Goal: Task Accomplishment & Management: Complete application form

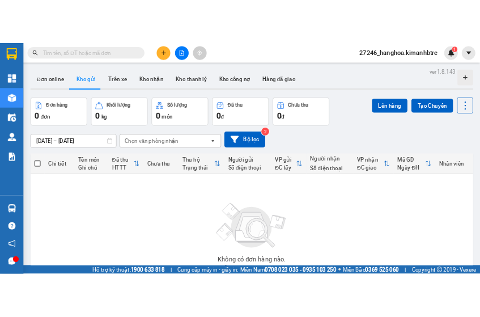
scroll to position [1, 0]
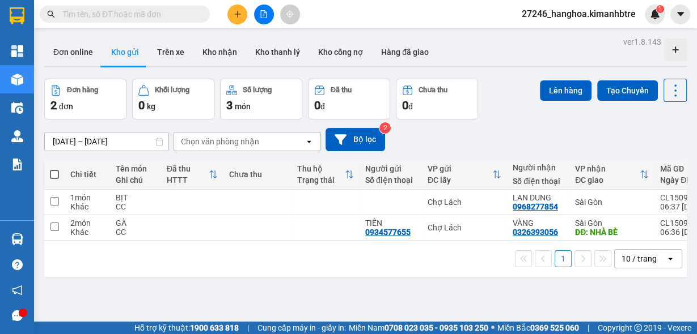
click at [262, 17] on icon "file-add" at bounding box center [264, 14] width 8 height 8
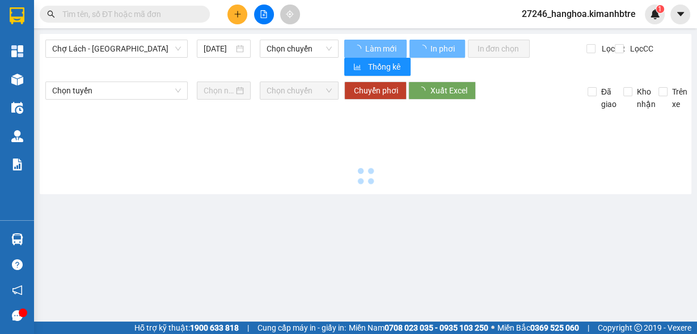
type input "[DATE]"
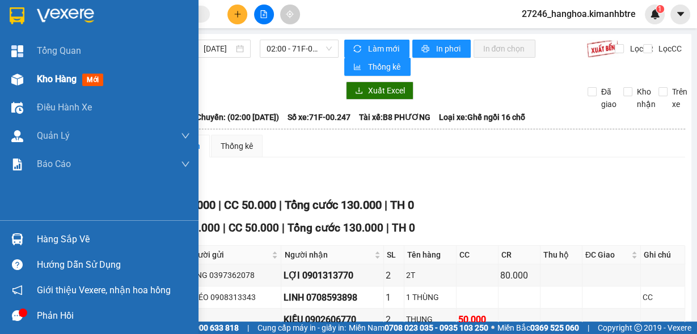
click at [37, 79] on span "Kho hàng" at bounding box center [57, 79] width 40 height 11
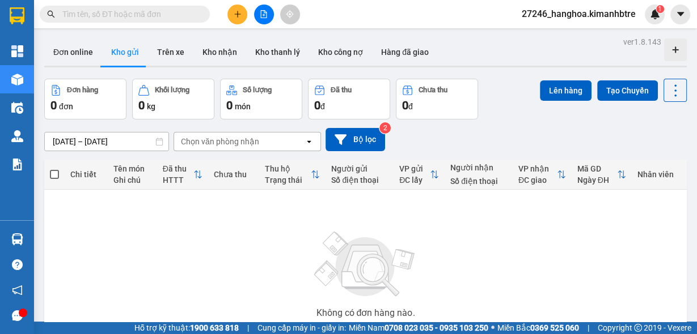
click at [267, 14] on icon "file-add" at bounding box center [264, 14] width 8 height 8
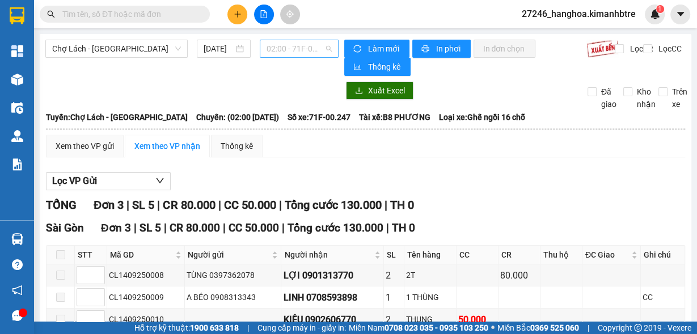
click at [285, 48] on span "02:00 - 71F-00.247" at bounding box center [299, 48] width 66 height 17
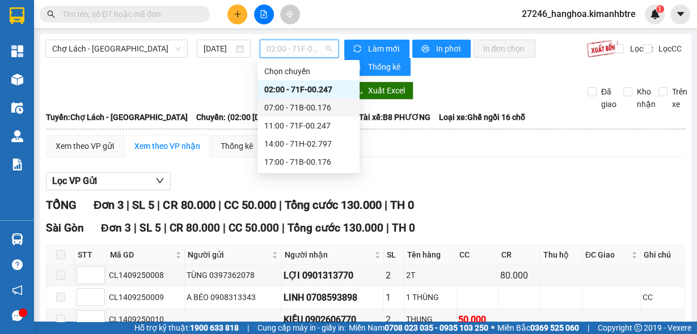
click at [308, 105] on div "07:00 - 71B-00.176" at bounding box center [308, 107] width 88 height 12
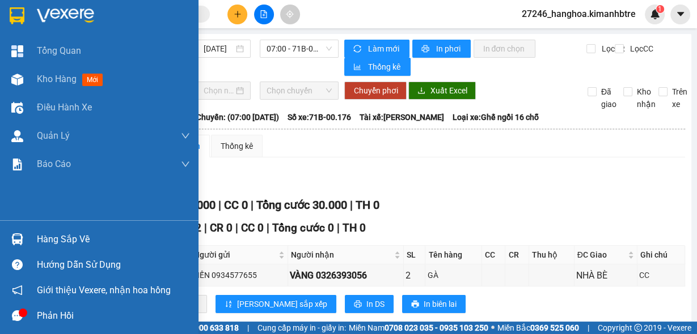
click at [0, 288] on div "Giới thiệu Vexere, nhận hoa hồng" at bounding box center [99, 291] width 198 height 26
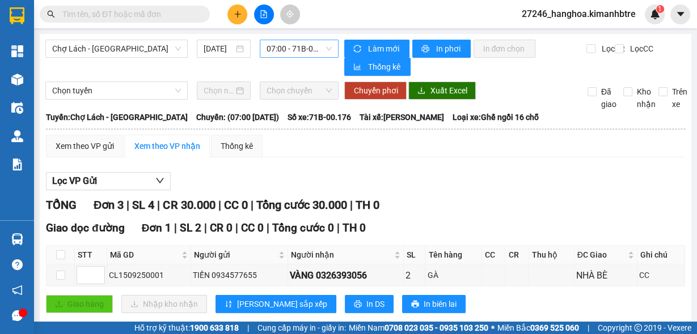
click at [287, 48] on span "07:00 - 71B-00.176" at bounding box center [299, 48] width 66 height 17
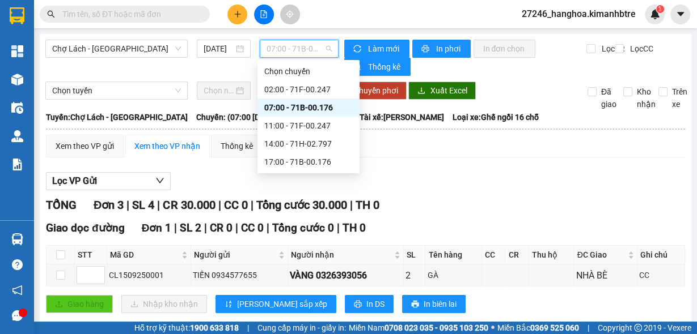
click at [290, 48] on span "07:00 - 71B-00.176" at bounding box center [299, 48] width 66 height 17
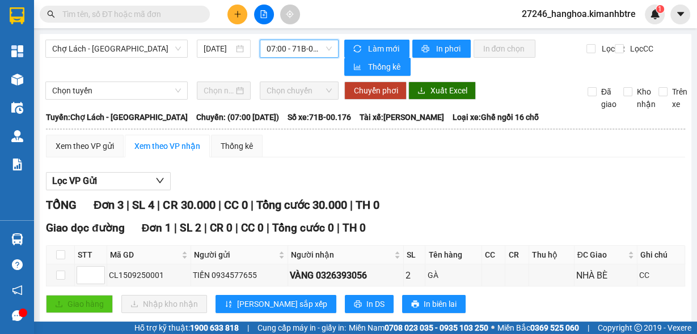
click at [282, 49] on span "07:00 - 71B-00.176" at bounding box center [299, 48] width 66 height 17
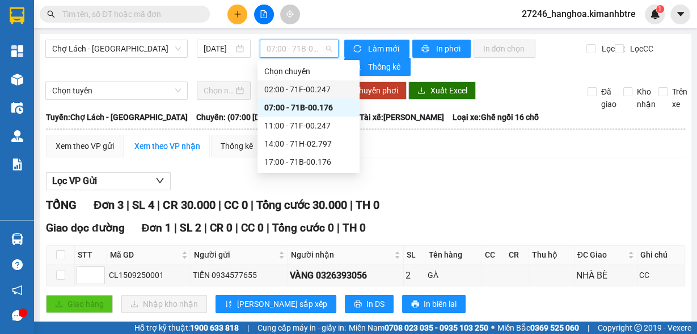
click at [292, 87] on div "02:00 - 71F-00.247" at bounding box center [308, 89] width 88 height 12
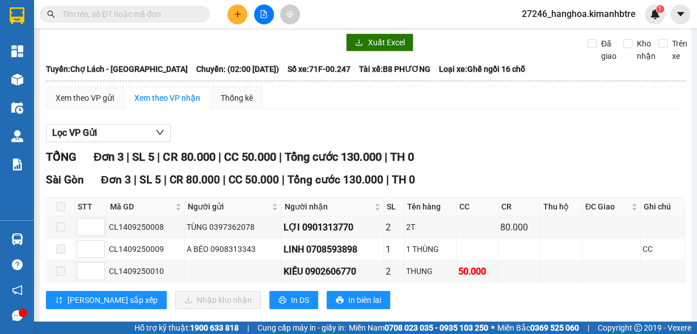
scroll to position [64, 0]
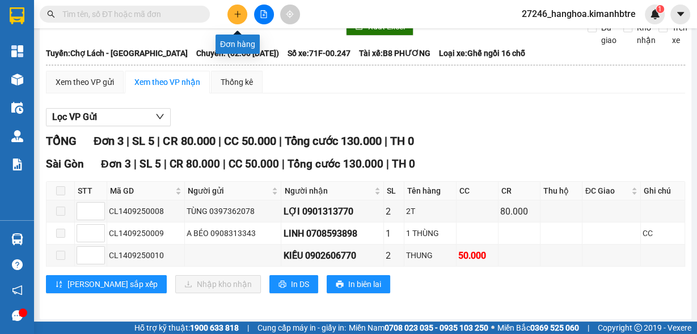
click at [232, 14] on button at bounding box center [237, 15] width 20 height 20
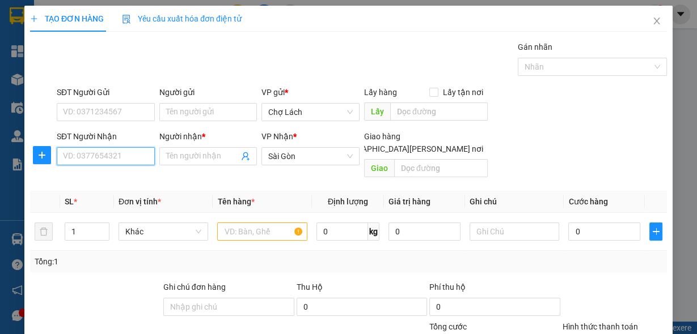
click at [123, 156] on input "SĐT Người Nhận" at bounding box center [106, 156] width 98 height 18
type input "0907107264"
click at [202, 159] on input "Người nhận *" at bounding box center [202, 156] width 73 height 12
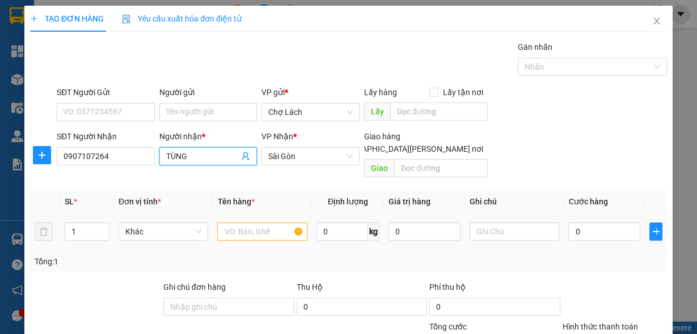
type input "TÙNG"
click at [235, 223] on input "text" at bounding box center [262, 232] width 90 height 18
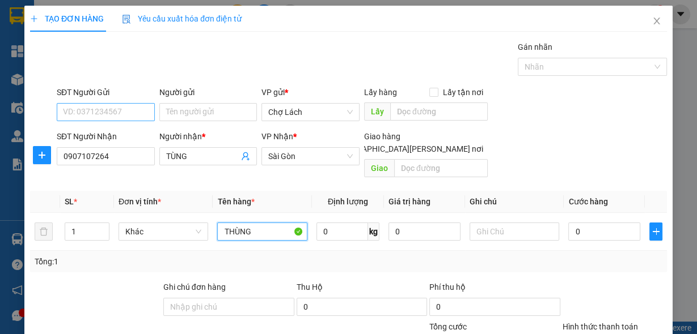
type input "THÙNG"
click at [82, 112] on input "SĐT Người Gửi" at bounding box center [106, 112] width 98 height 18
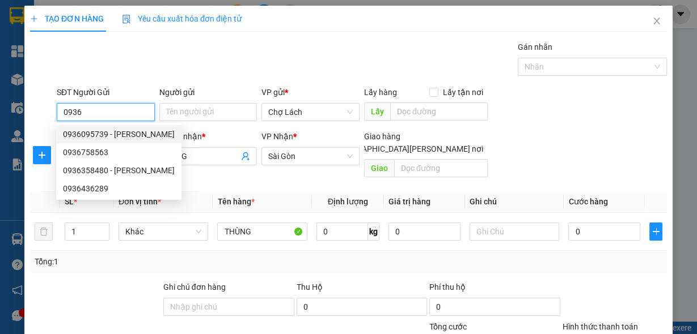
click at [90, 137] on div "0936095739 - [PERSON_NAME]" at bounding box center [119, 134] width 112 height 12
type input "0936095739"
type input "HUỆ"
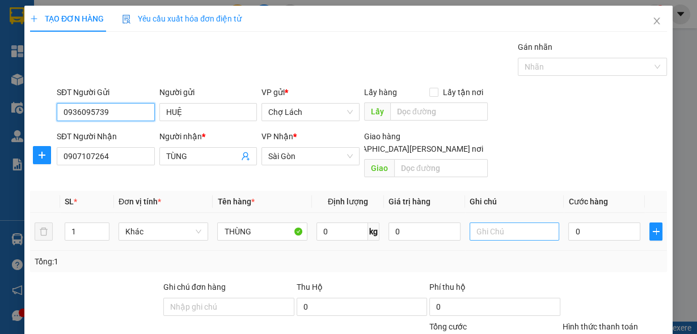
type input "0936095739"
click at [480, 223] on input "text" at bounding box center [514, 232] width 90 height 18
type input "6 RI"
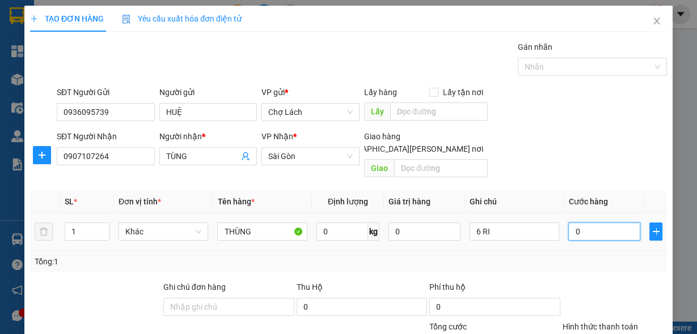
click at [480, 223] on input "0" at bounding box center [604, 232] width 72 height 18
type input "03"
type input "3"
type input "030"
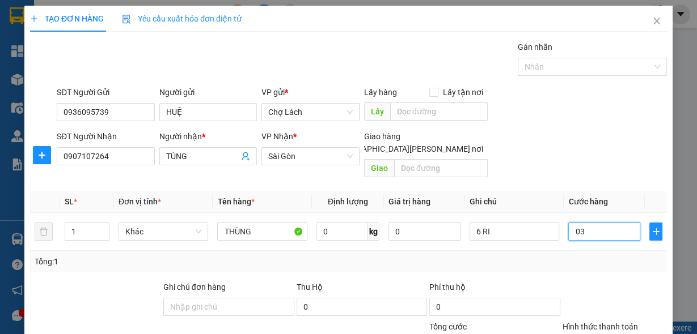
type input "30"
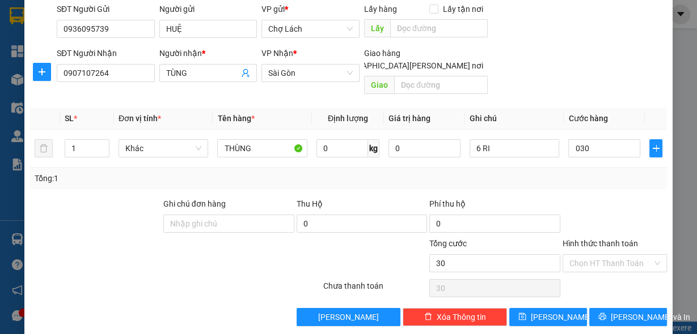
type input "30.000"
drag, startPoint x: 611, startPoint y: 168, endPoint x: 571, endPoint y: 225, distance: 69.7
click at [480, 172] on div "Tổng: 1" at bounding box center [349, 178] width 628 height 12
click at [480, 255] on input "Hình thức thanh toán" at bounding box center [610, 263] width 83 height 17
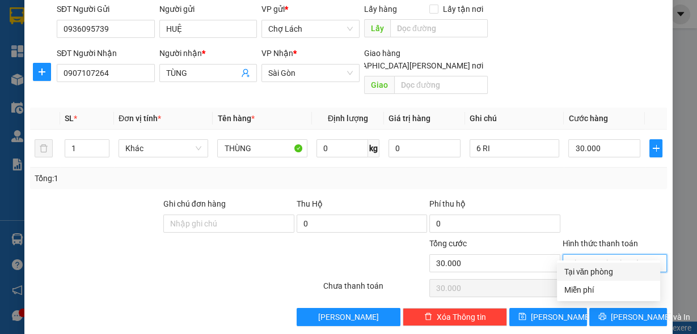
click at [480, 266] on div "Tại văn phòng" at bounding box center [609, 272] width 90 height 12
type input "0"
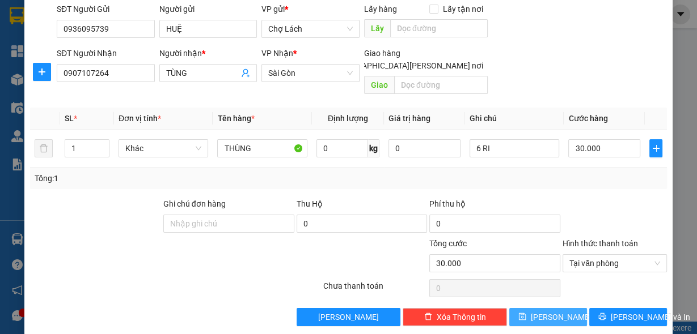
click at [480, 302] on button "[PERSON_NAME]" at bounding box center [548, 317] width 78 height 18
type input "0"
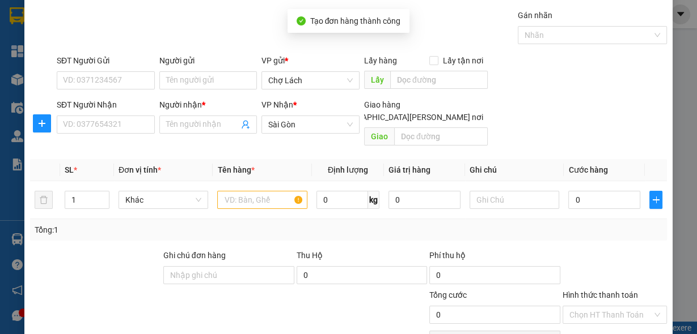
scroll to position [0, 0]
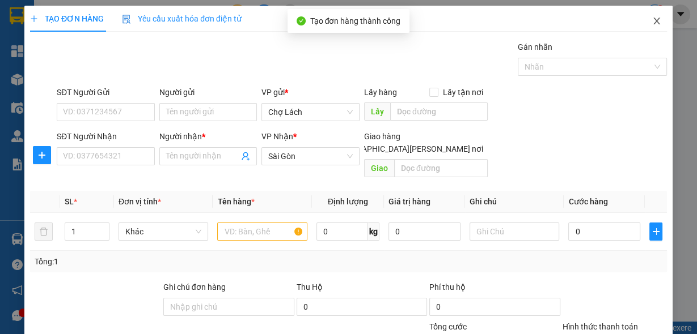
click at [480, 20] on span "Close" at bounding box center [657, 22] width 32 height 32
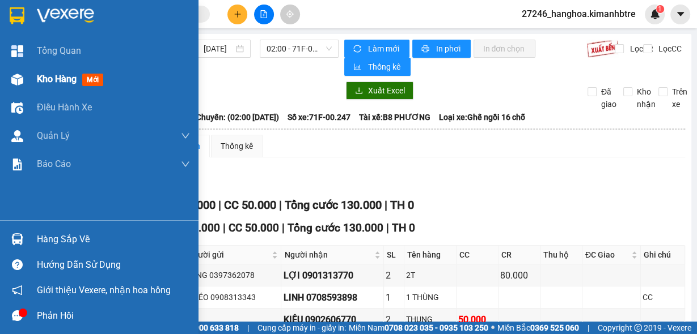
click at [52, 79] on span "Kho hàng" at bounding box center [57, 79] width 40 height 11
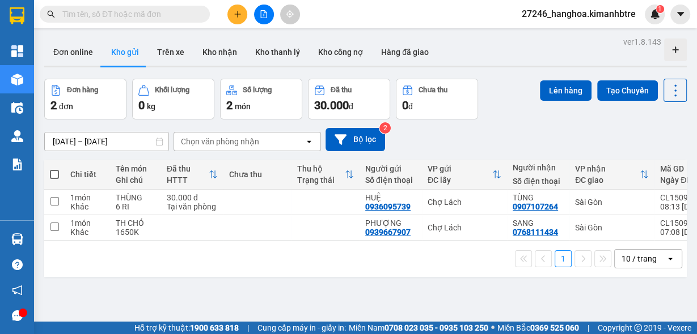
click at [480, 184] on div "VP nhận ĐC giao" at bounding box center [612, 174] width 74 height 23
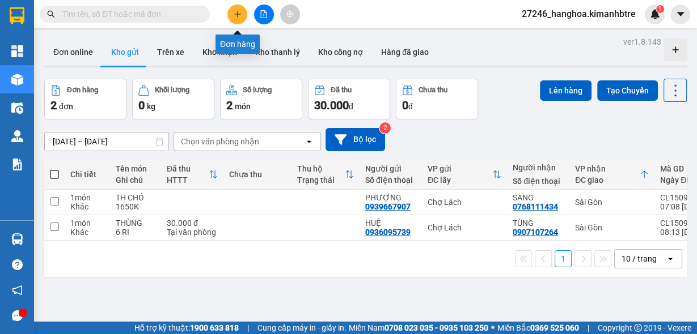
click at [239, 12] on icon "plus" at bounding box center [238, 14] width 8 height 8
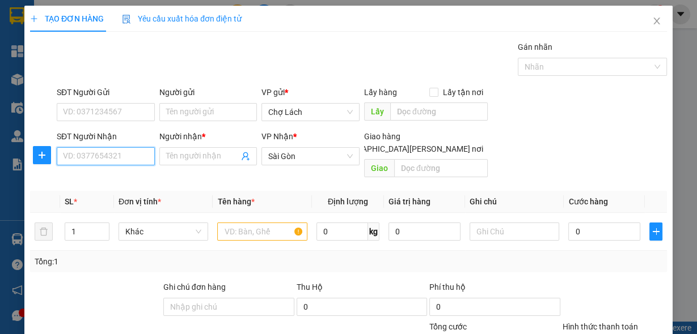
click at [86, 155] on input "SĐT Người Nhận" at bounding box center [106, 156] width 98 height 18
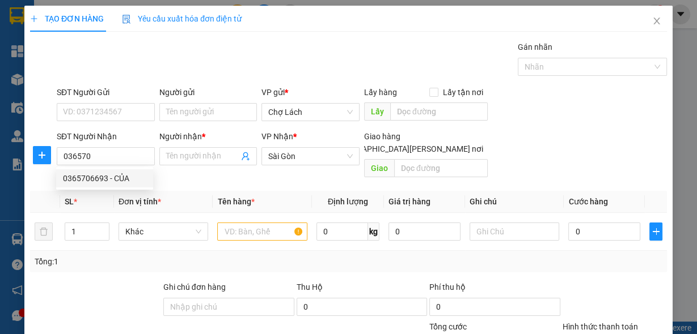
click at [74, 197] on span "*" at bounding box center [75, 201] width 3 height 9
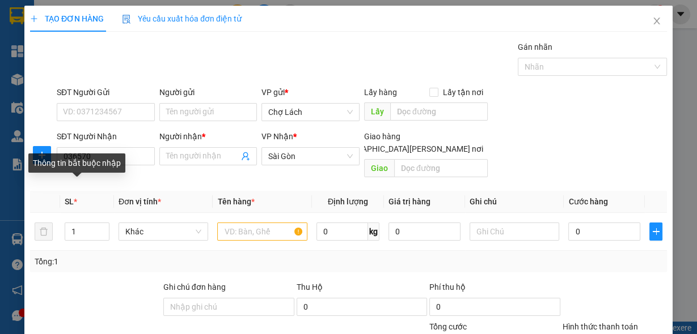
click at [104, 178] on div "Thông tin bắt buộc nhập" at bounding box center [76, 167] width 97 height 27
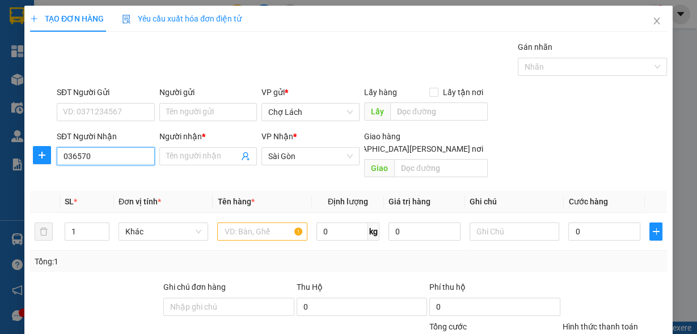
click at [140, 158] on input "036570" at bounding box center [106, 156] width 98 height 18
drag, startPoint x: 129, startPoint y: 182, endPoint x: 180, endPoint y: 176, distance: 51.9
click at [129, 179] on div "0365706693 - CỦA" at bounding box center [104, 178] width 83 height 12
type input "0365706693"
type input "CỦA"
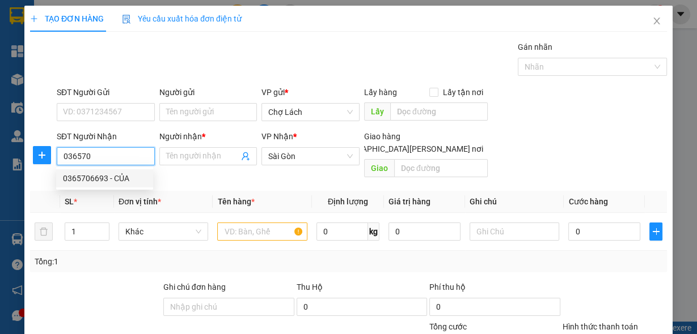
type input "CR CTS"
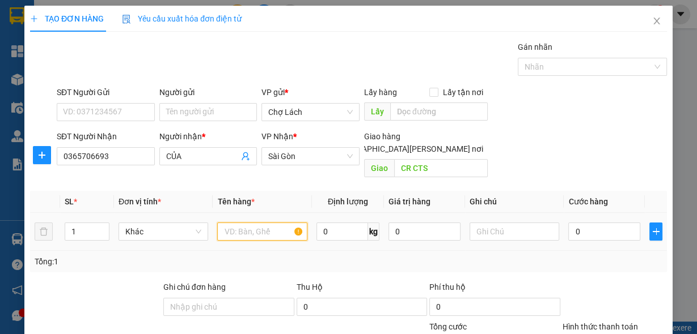
click at [245, 223] on input "text" at bounding box center [262, 232] width 90 height 18
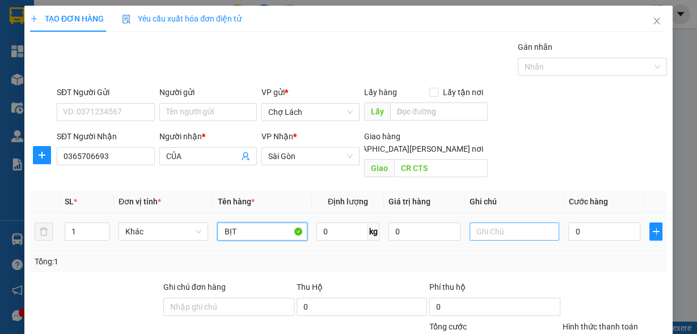
type input "BỊT"
click at [480, 223] on input "text" at bounding box center [514, 232] width 90 height 18
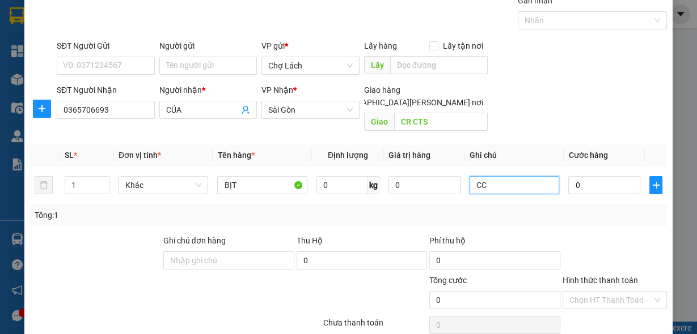
scroll to position [83, 0]
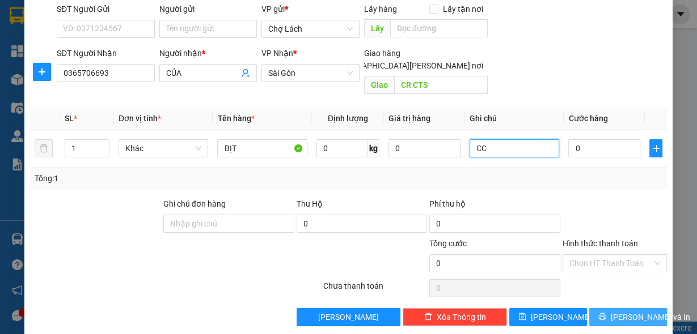
type input "CC"
click at [480, 302] on span "[PERSON_NAME] và In" at bounding box center [650, 317] width 79 height 12
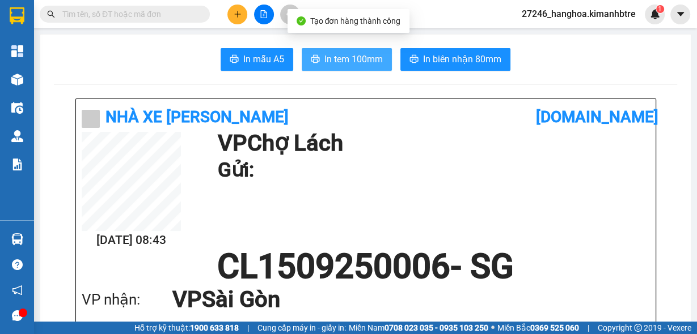
click at [327, 59] on span "In tem 100mm" at bounding box center [353, 59] width 58 height 14
